Goal: Information Seeking & Learning: Learn about a topic

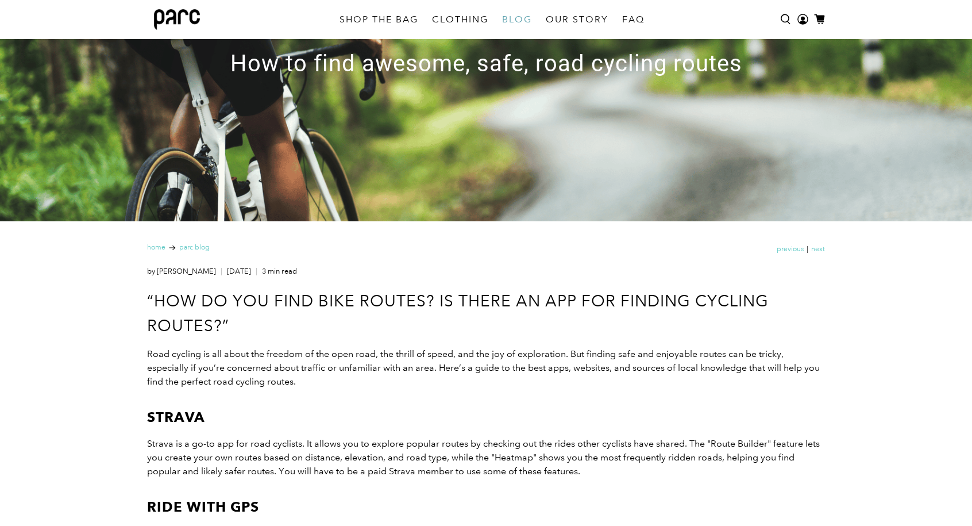
scroll to position [221, 0]
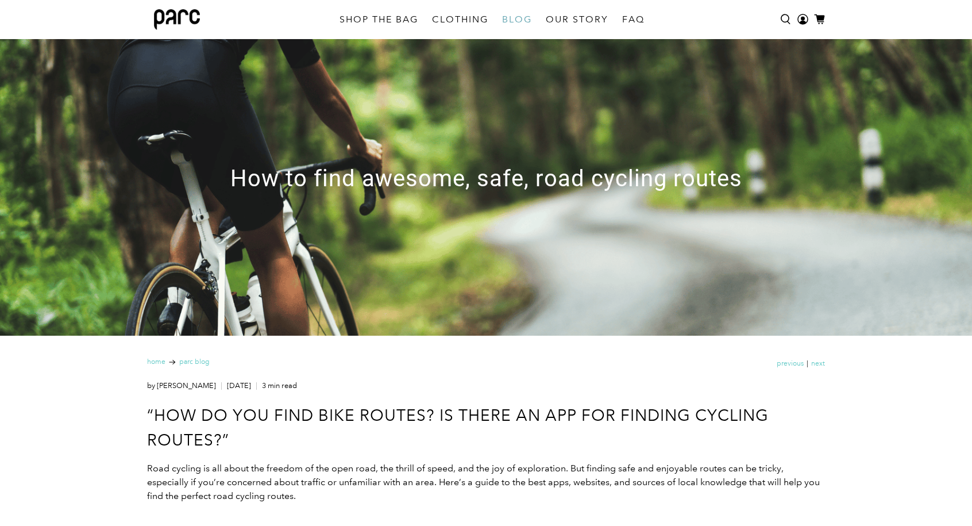
scroll to position [106, 0]
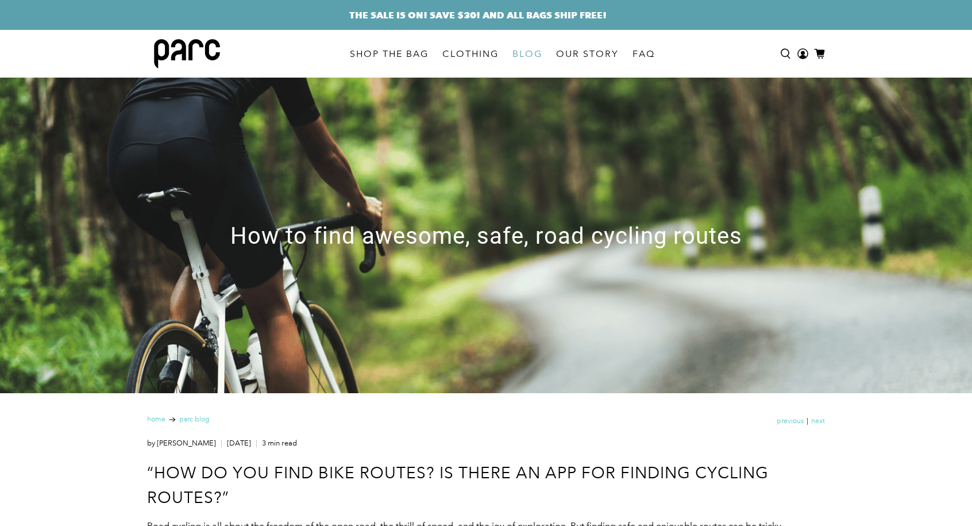
scroll to position [57, 0]
